Goal: Information Seeking & Learning: Find specific fact

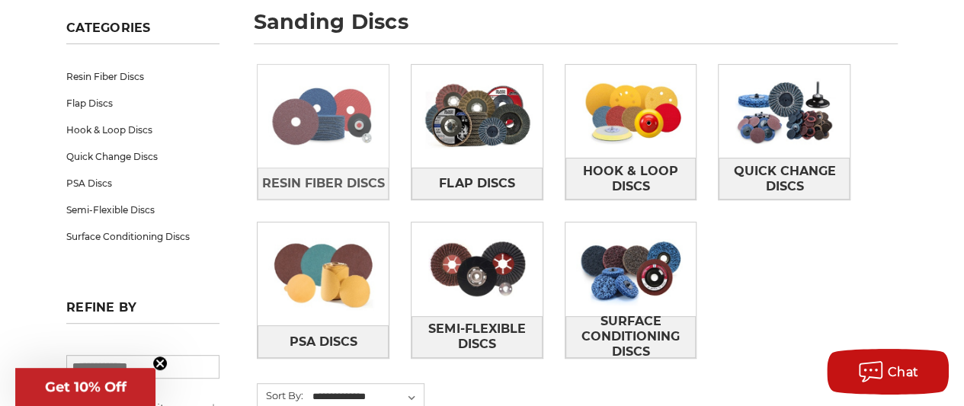
click at [374, 153] on img at bounding box center [323, 115] width 131 height 93
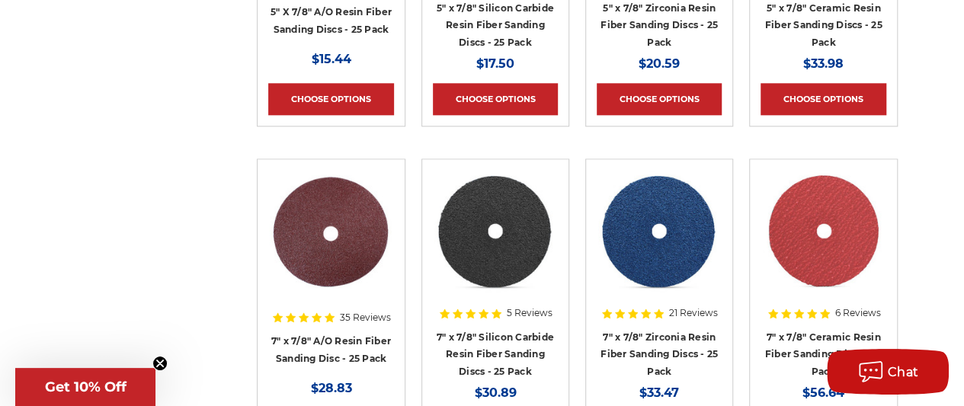
scroll to position [915, 0]
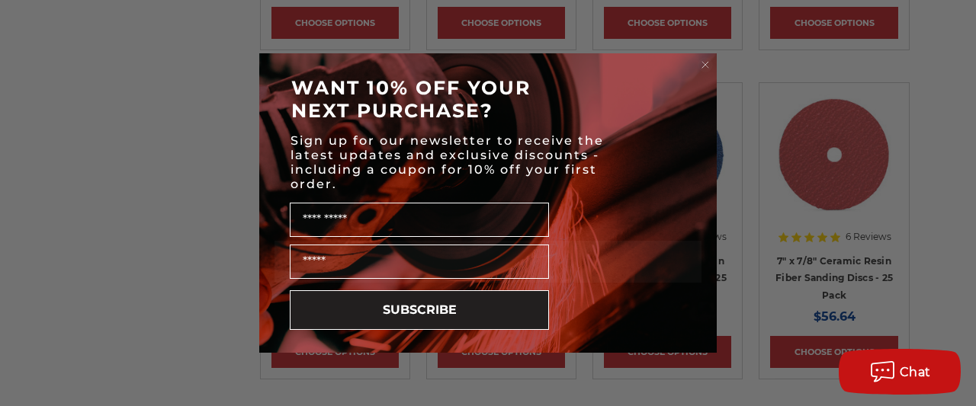
click at [707, 64] on circle "Close dialog" at bounding box center [705, 65] width 14 height 14
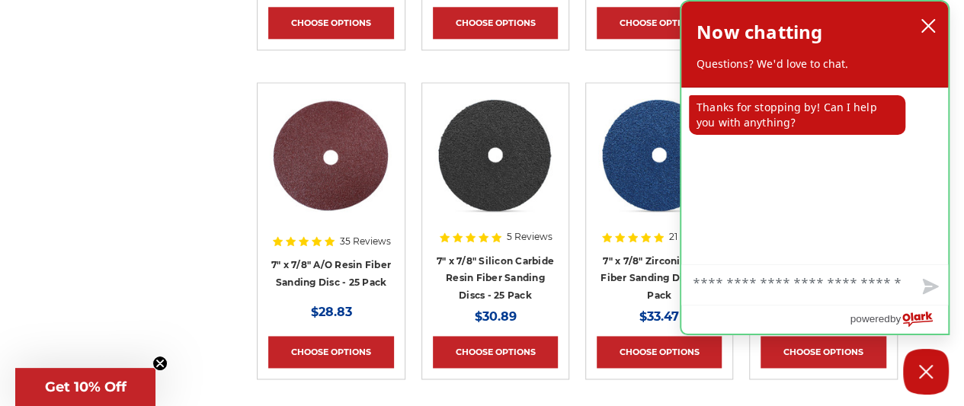
click at [935, 7] on div "Now chatting Questions? We'd love to chat." at bounding box center [814, 45] width 267 height 86
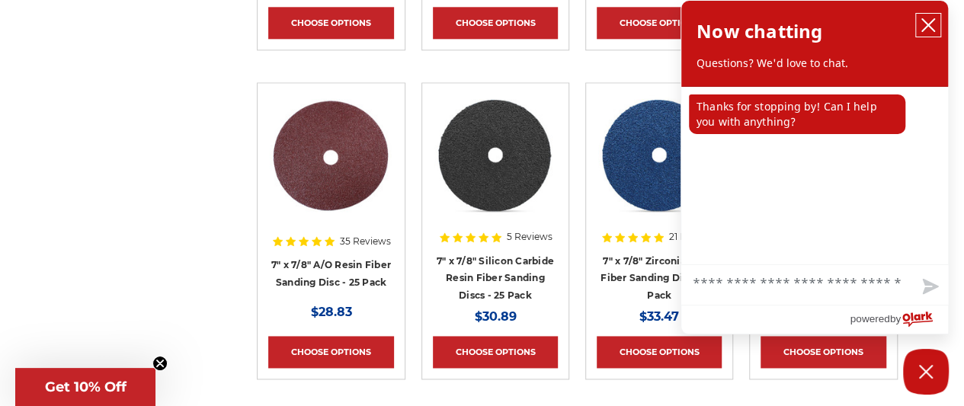
click at [927, 27] on icon "close chatbox" at bounding box center [928, 25] width 15 height 15
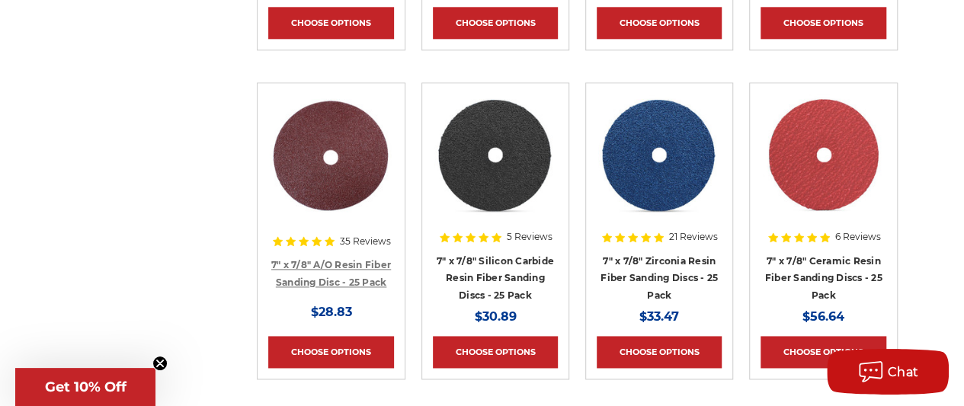
click at [374, 263] on link "7" x 7/8" A/O Resin Fiber Sanding Disc - 25 Pack" at bounding box center [331, 273] width 120 height 29
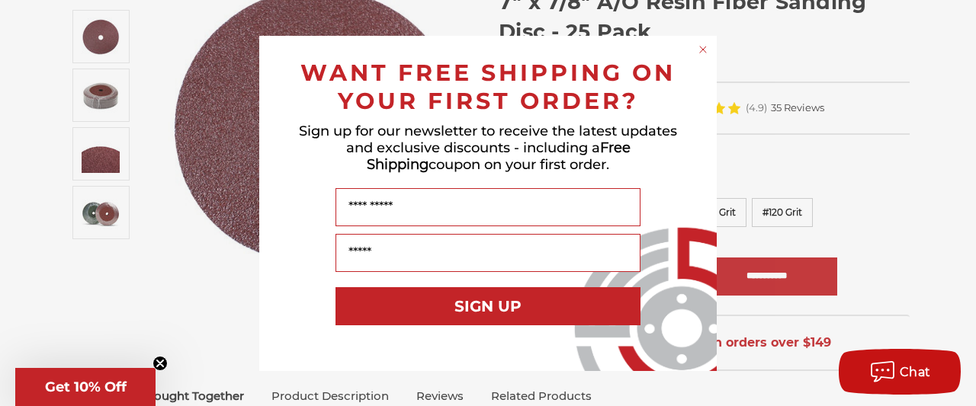
click at [708, 48] on circle "Close dialog" at bounding box center [703, 49] width 14 height 14
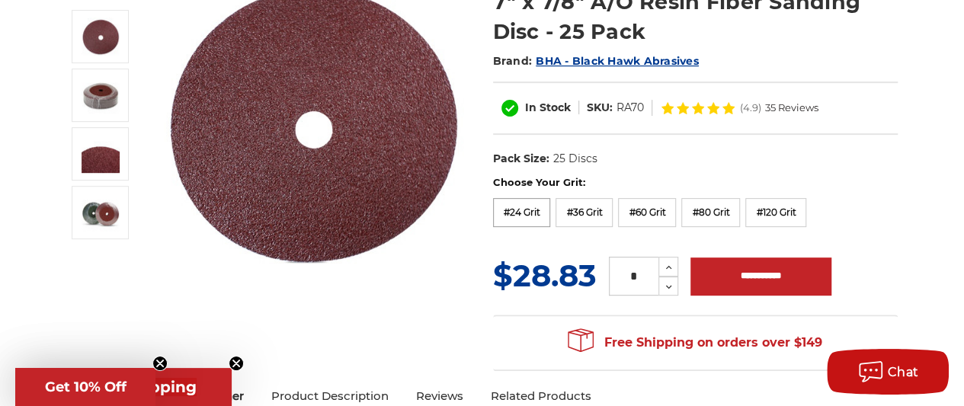
click at [534, 218] on label "#24 Grit" at bounding box center [522, 212] width 58 height 29
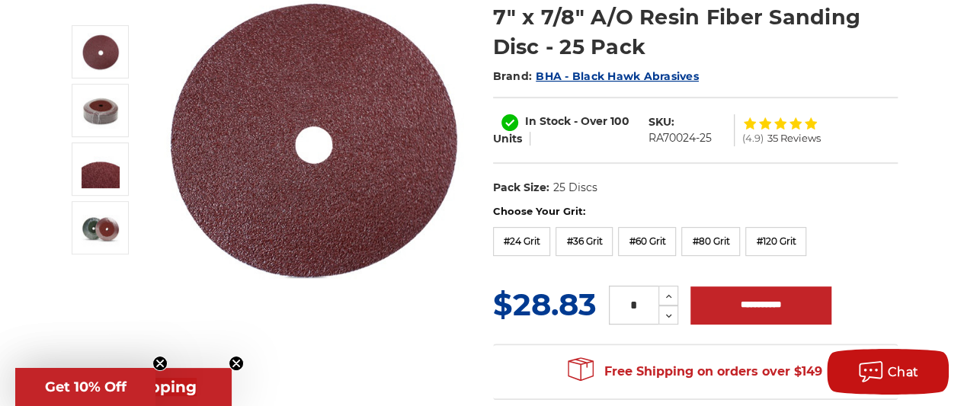
scroll to position [229, 0]
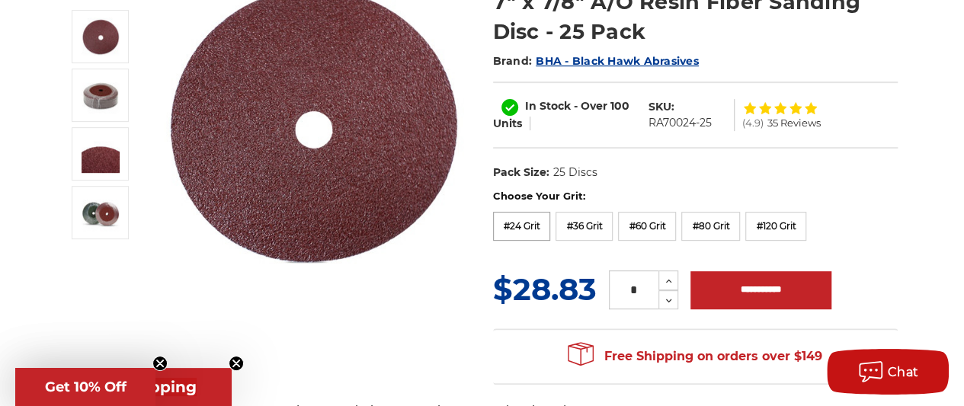
click at [536, 212] on label "#24 Grit" at bounding box center [522, 226] width 58 height 29
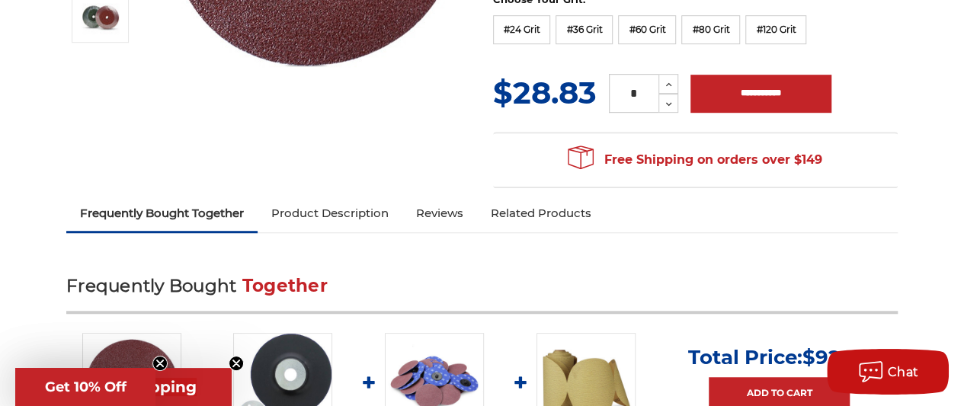
scroll to position [457, 0]
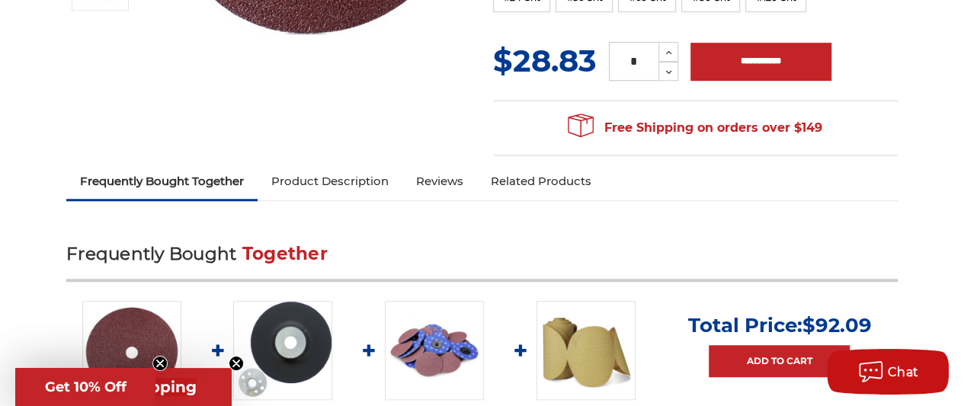
click at [342, 184] on link "Product Description" at bounding box center [330, 182] width 145 height 34
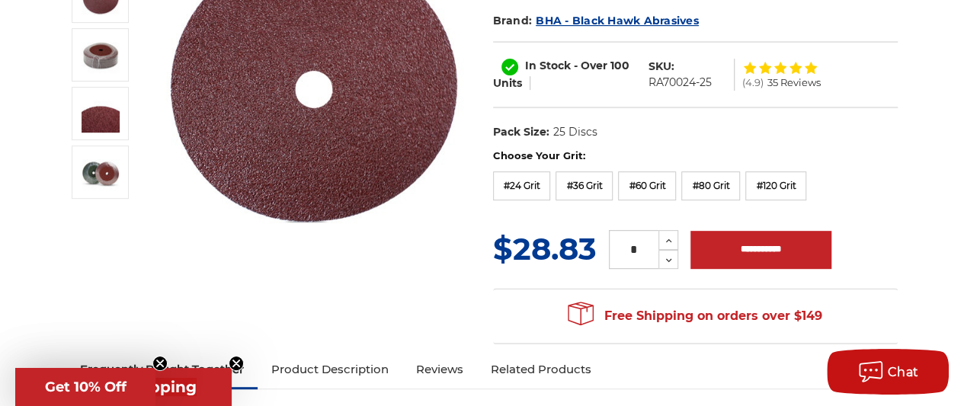
scroll to position [98, 0]
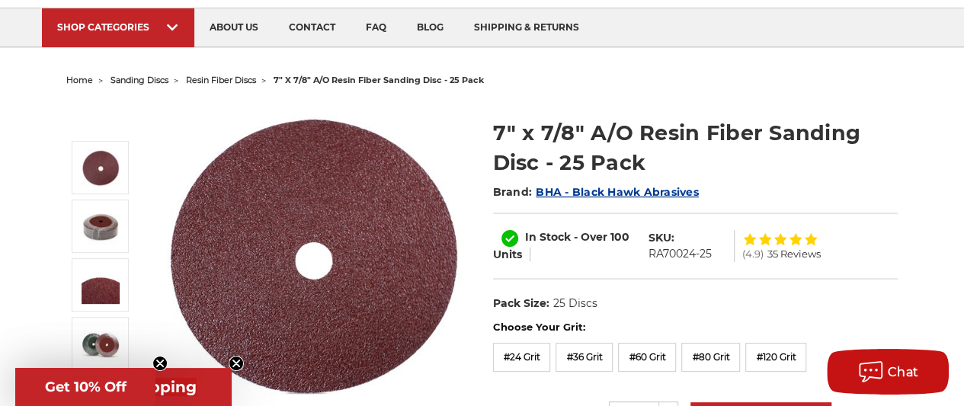
click at [710, 250] on dl "SKU: RA70024-25" at bounding box center [688, 246] width 94 height 32
drag, startPoint x: 710, startPoint y: 250, endPoint x: 642, endPoint y: 253, distance: 68.7
click at [642, 253] on dl "SKU: RA70024-25" at bounding box center [688, 246] width 94 height 32
copy dd "RA70024-25"
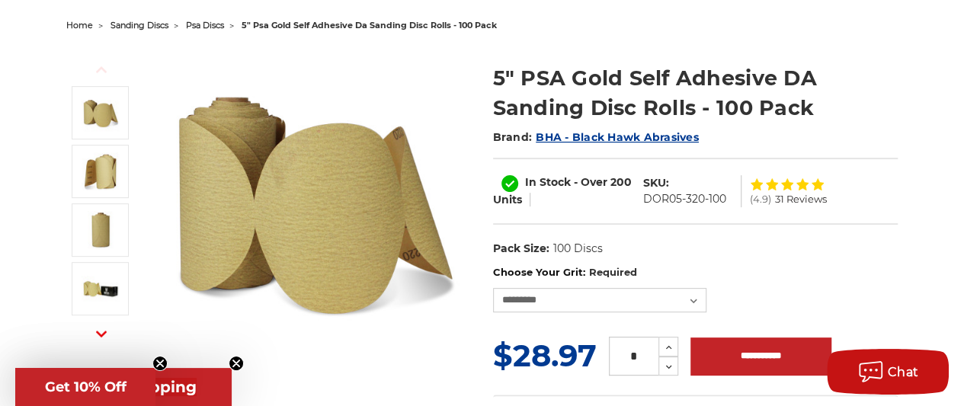
scroll to position [229, 0]
